Goal: Information Seeking & Learning: Learn about a topic

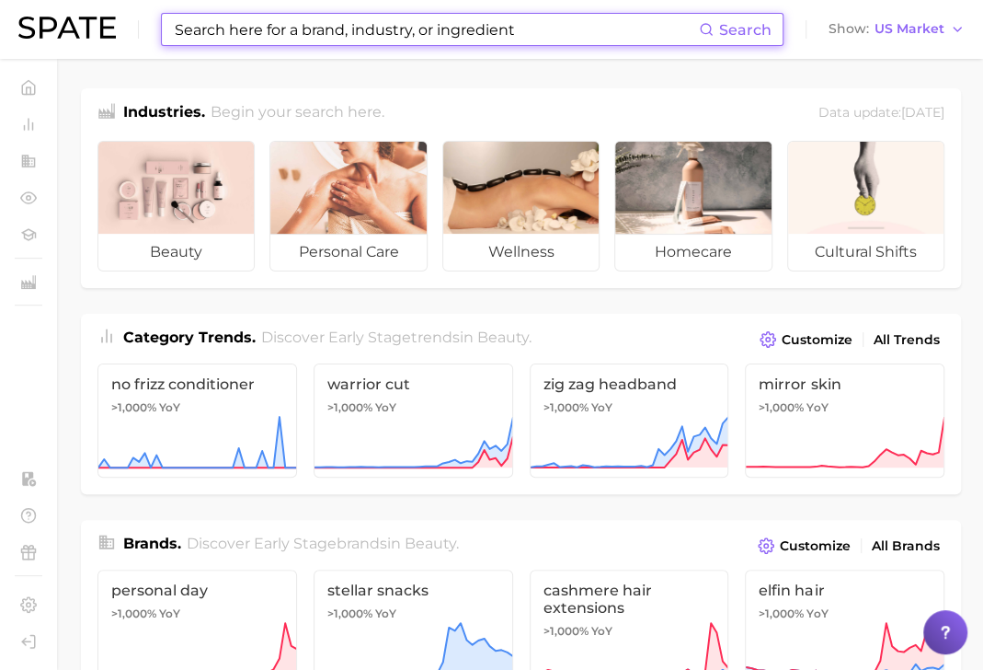
click at [190, 29] on input at bounding box center [436, 29] width 526 height 31
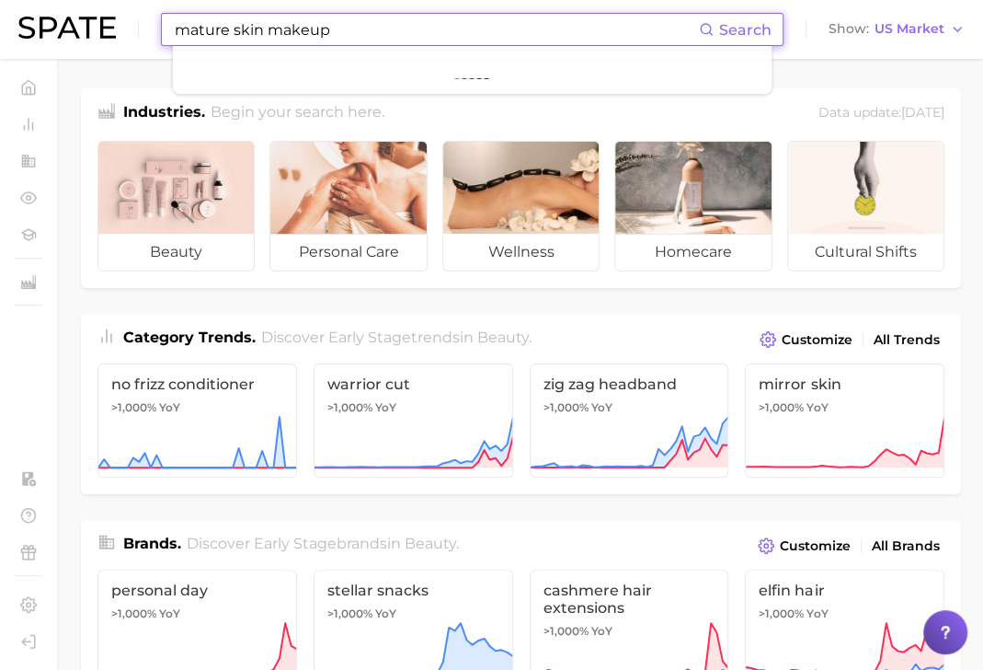
type input "mature skin makeup"
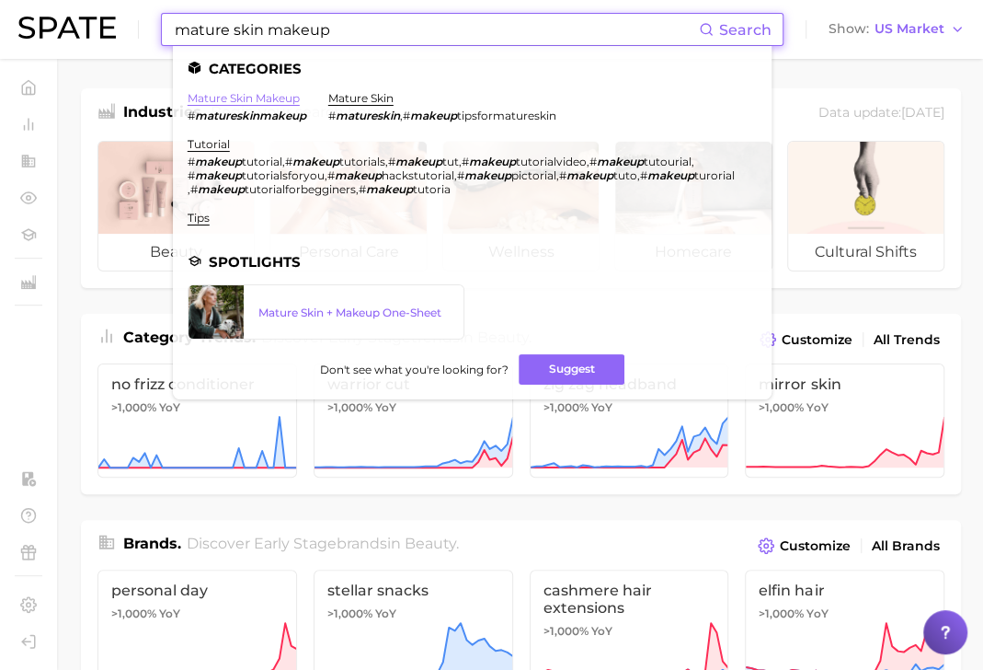
click at [252, 100] on link "mature skin makeup" at bounding box center [244, 98] width 112 height 14
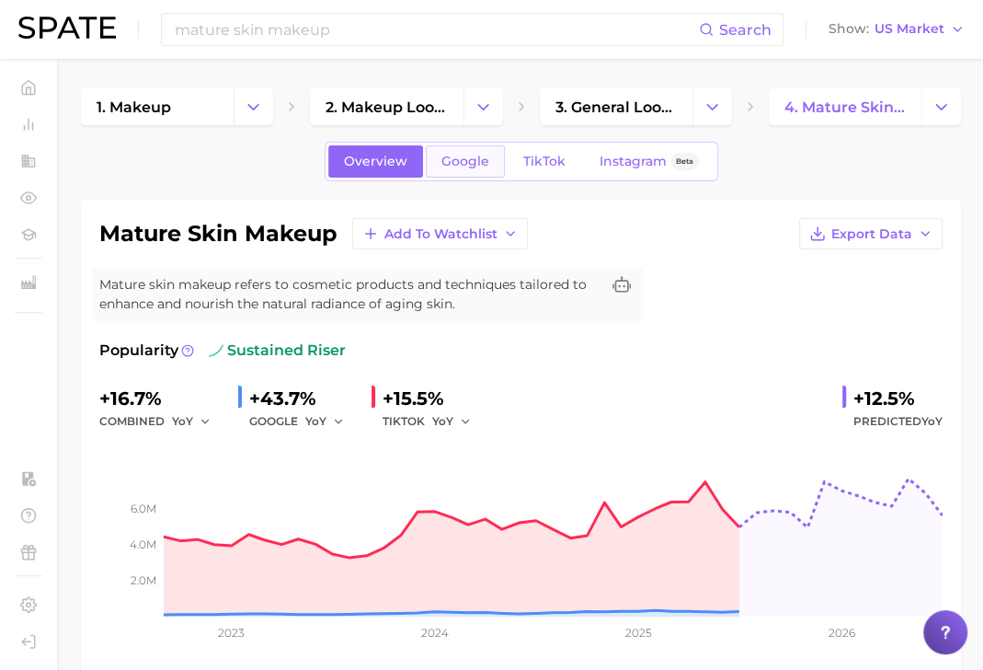
click at [443, 162] on link "Google" at bounding box center [465, 161] width 79 height 32
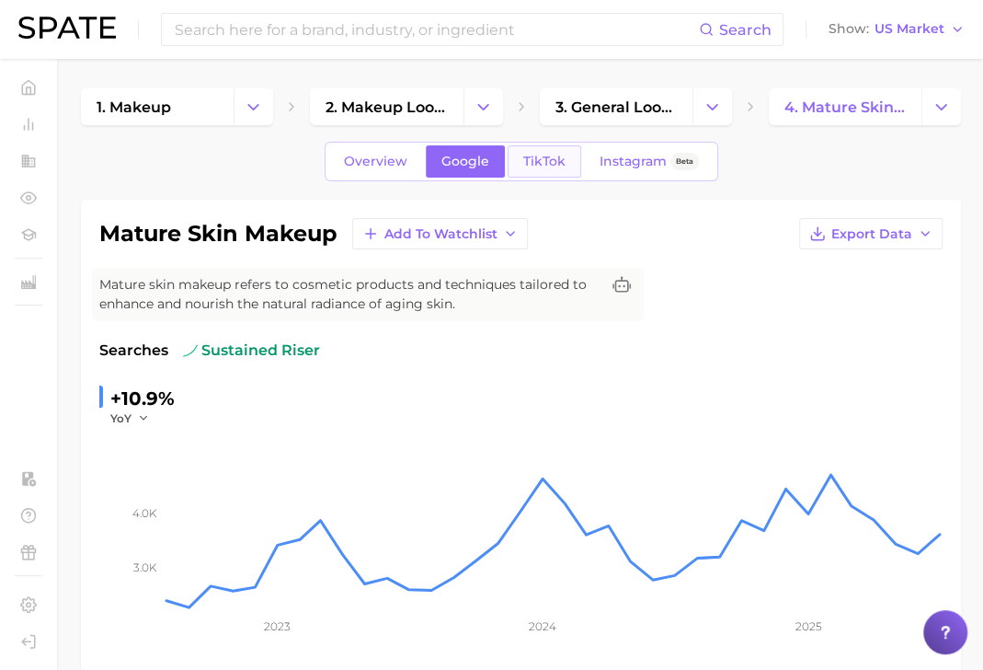
click at [549, 155] on span "TikTok" at bounding box center [544, 162] width 42 height 16
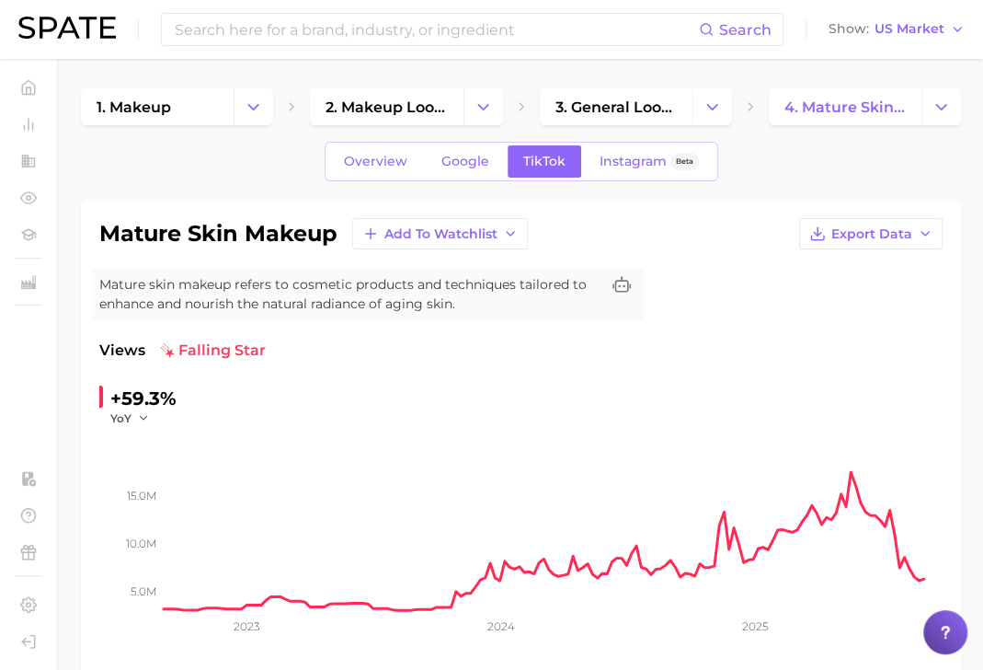
scroll to position [-3, 0]
click at [276, 47] on div "Search Show US Market" at bounding box center [491, 29] width 947 height 59
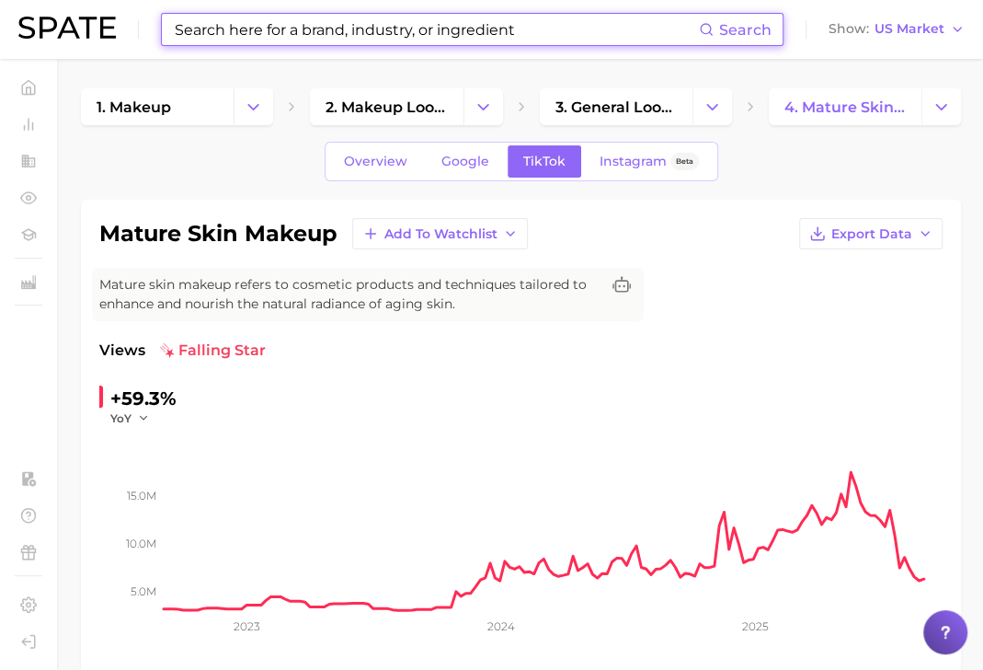
click at [280, 36] on input at bounding box center [436, 29] width 526 height 31
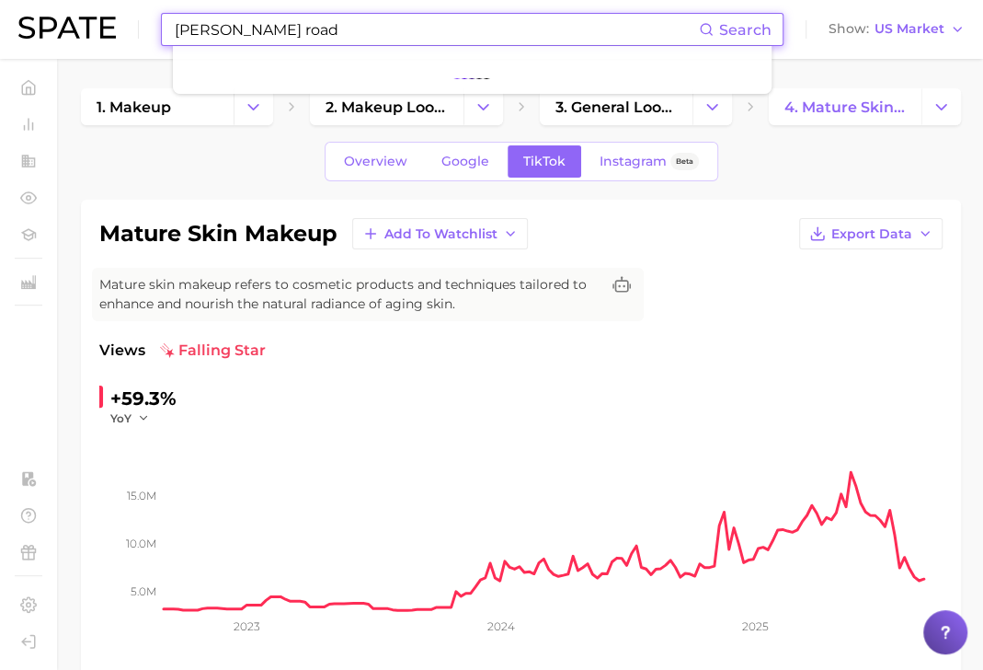
type input "[PERSON_NAME] road"
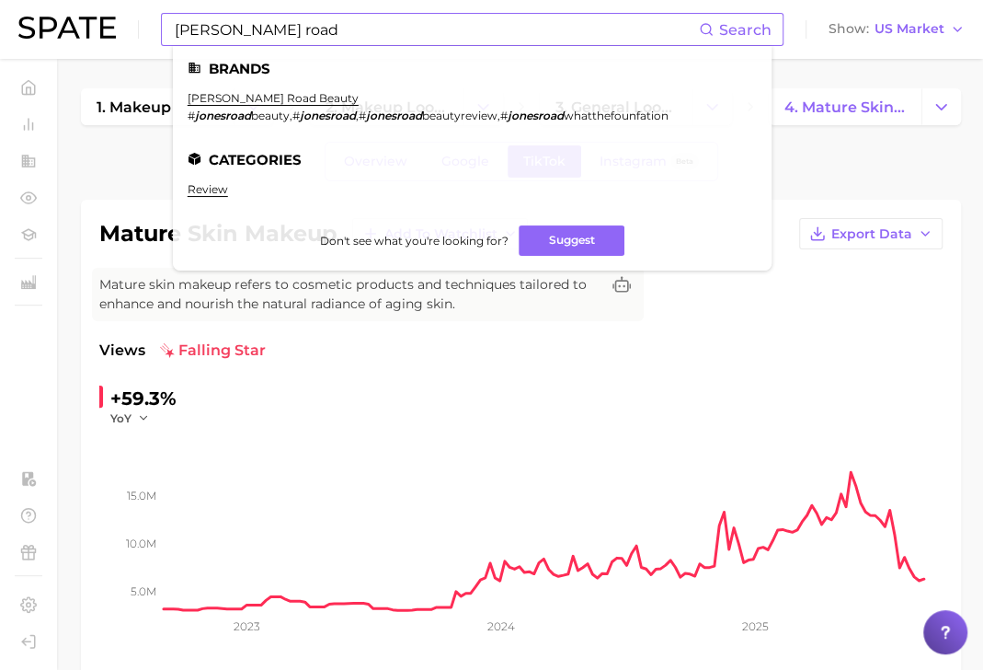
click at [224, 105] on li "[PERSON_NAME] road beauty # jonesroad beauty , # jonesroad , # jonesroad beauty…" at bounding box center [428, 106] width 481 height 31
click at [227, 101] on link "[PERSON_NAME] road beauty" at bounding box center [273, 98] width 171 height 14
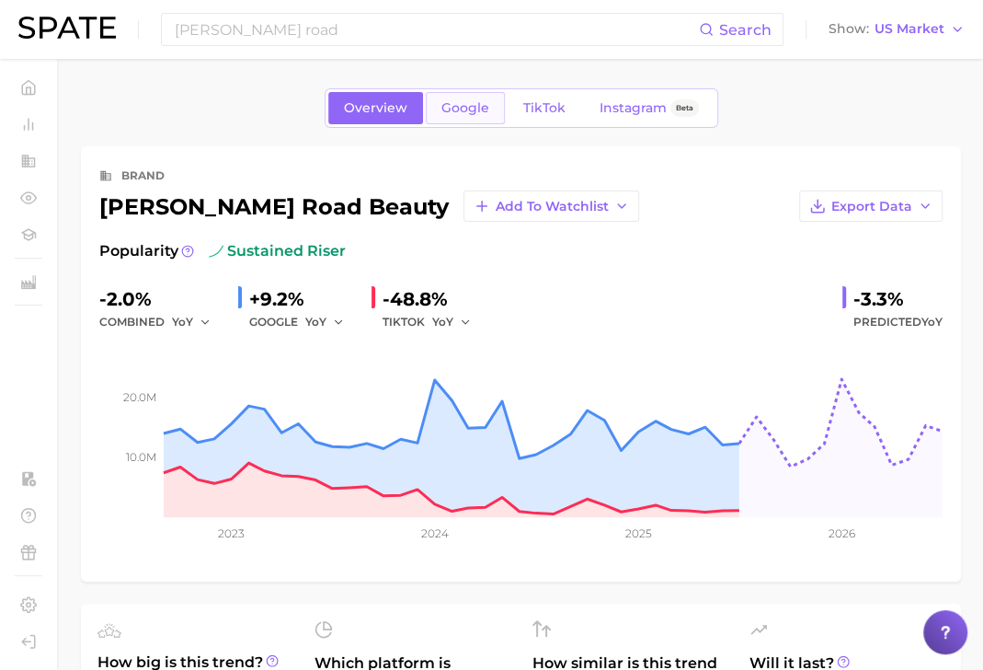
click at [469, 104] on span "Google" at bounding box center [466, 108] width 48 height 16
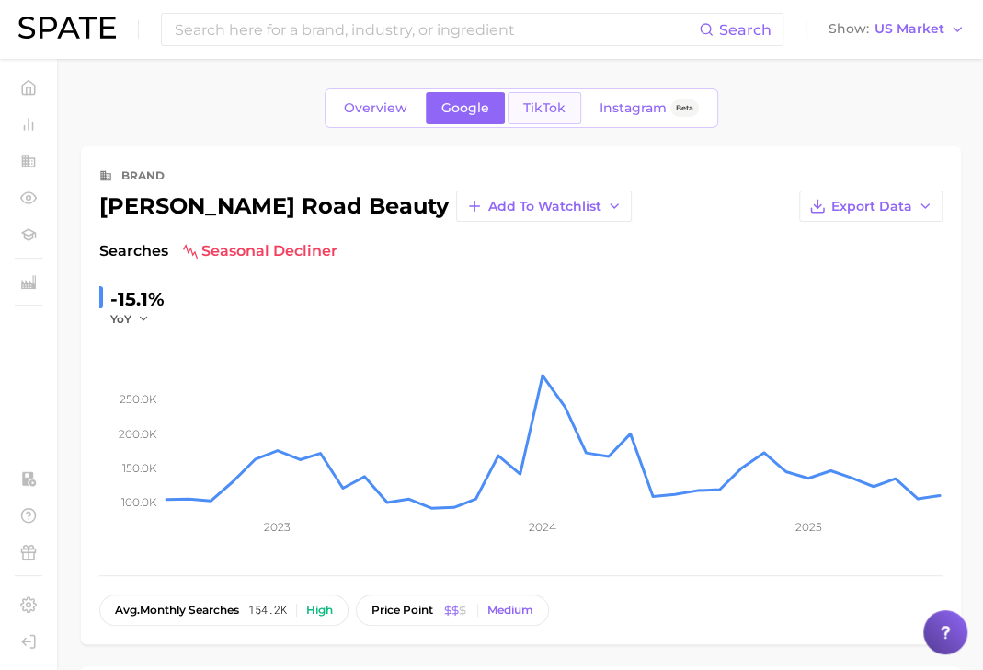
click at [564, 105] on link "TikTok" at bounding box center [545, 108] width 74 height 32
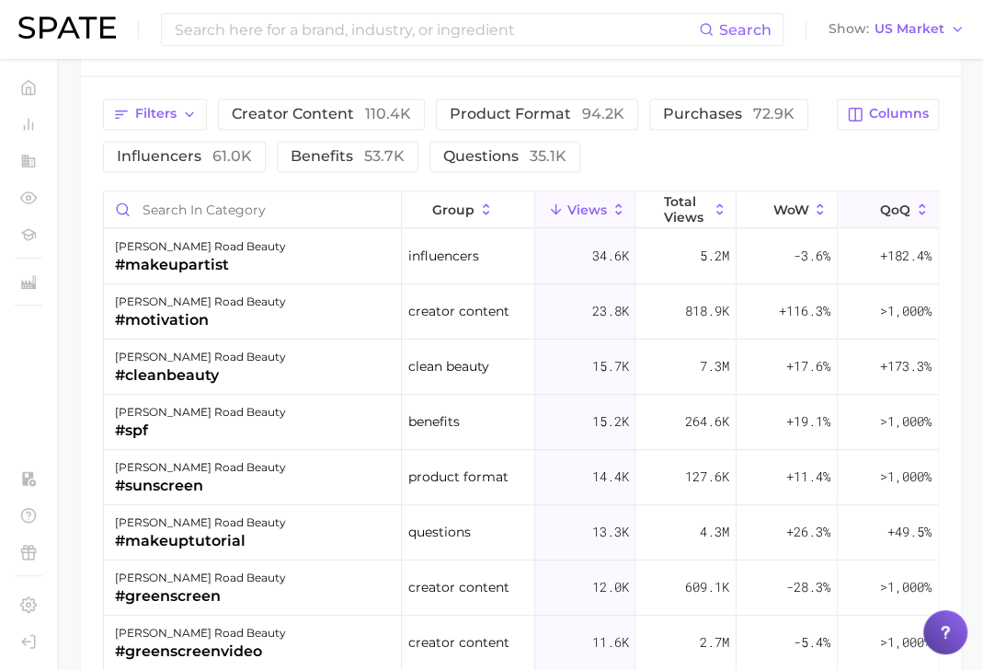
scroll to position [1429, 0]
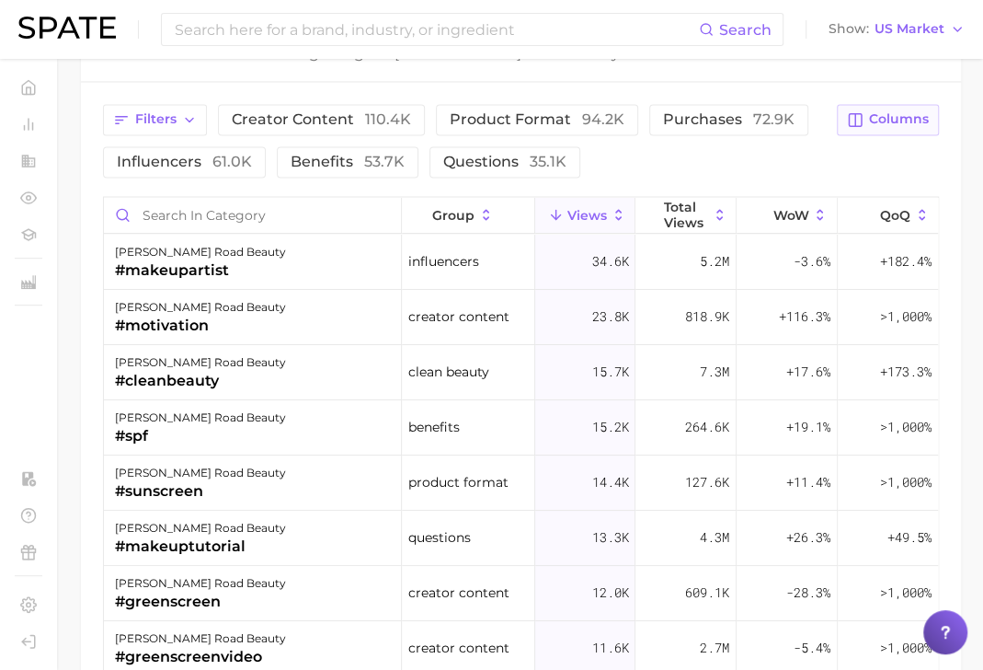
click at [900, 111] on span "Columns" at bounding box center [899, 119] width 60 height 16
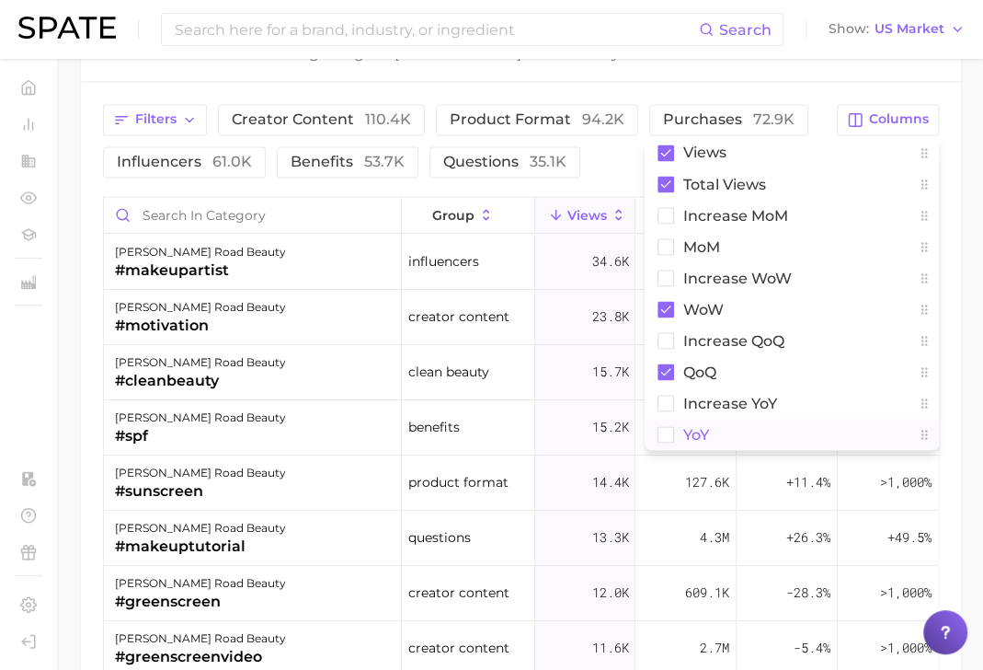
click at [695, 426] on span "YoY" at bounding box center [697, 434] width 26 height 16
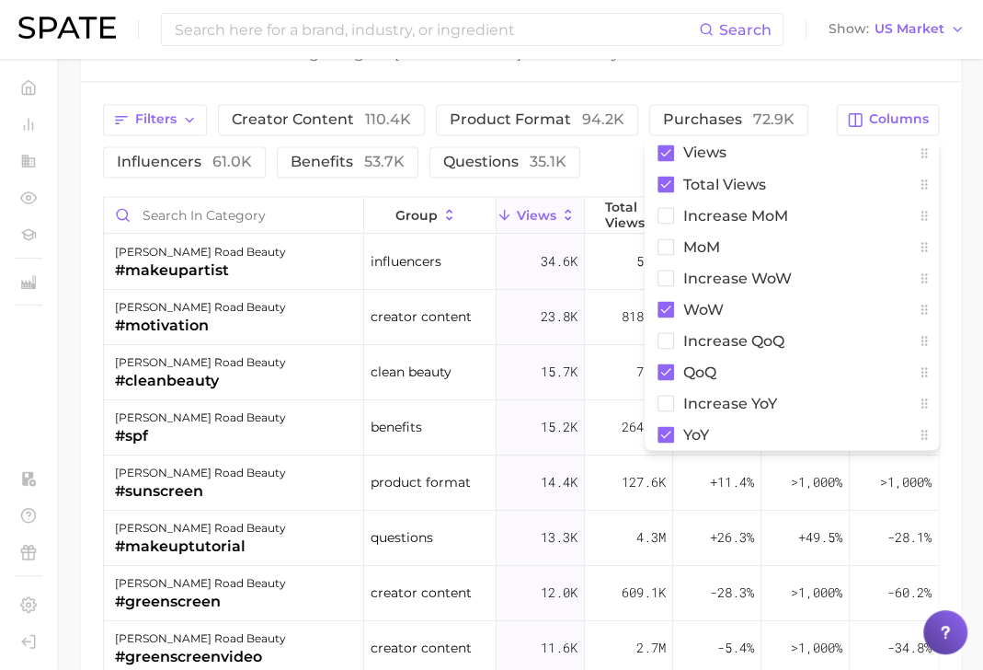
click at [518, 177] on div "Filters creator content 110.4k product format 94.2k purchases 72.9k influencers…" at bounding box center [521, 485] width 880 height 806
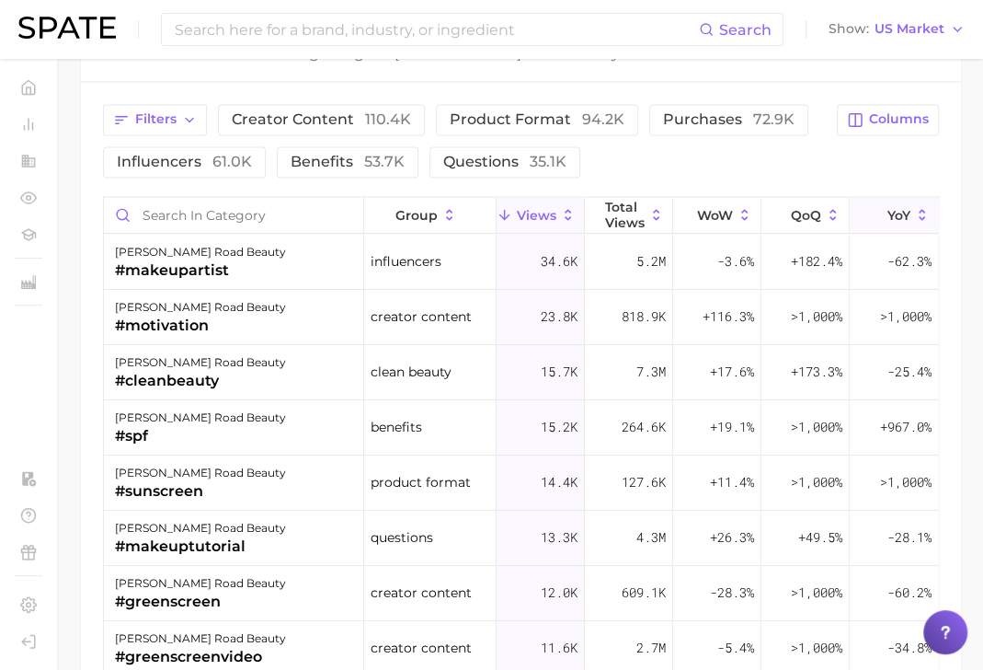
click at [890, 207] on span "YoY" at bounding box center [899, 214] width 23 height 15
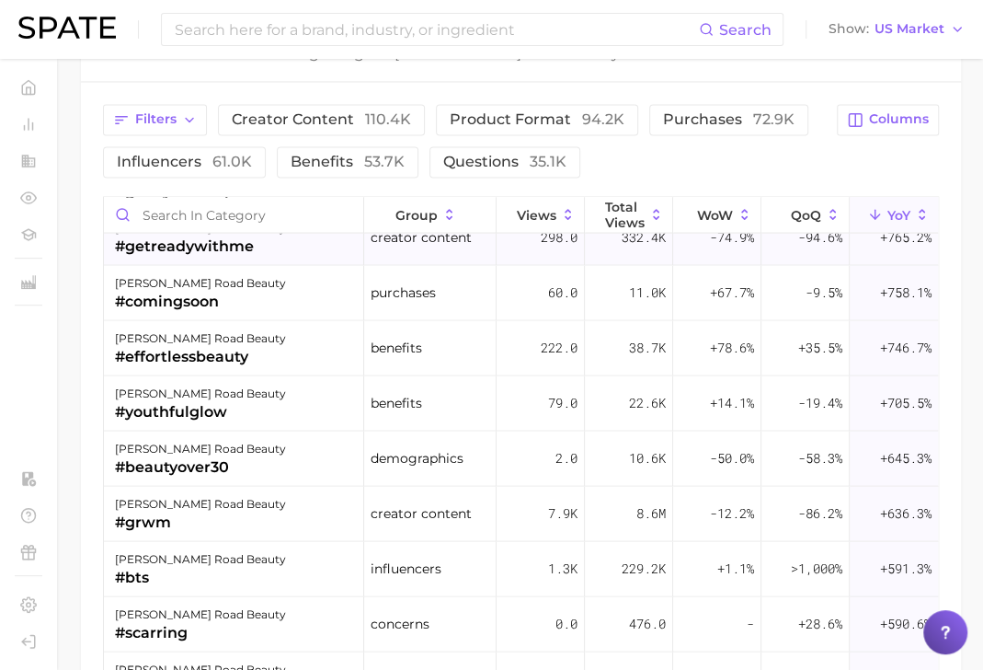
scroll to position [5107, 0]
